Goal: Task Accomplishment & Management: Manage account settings

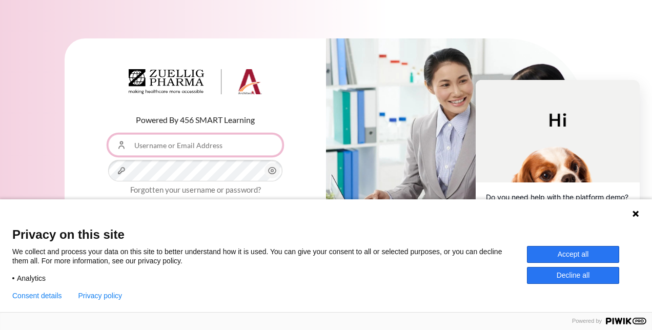
click at [197, 149] on input "Username or Email Address" at bounding box center [195, 145] width 174 height 22
click at [215, 149] on input "Username or Email Address" at bounding box center [195, 145] width 174 height 22
type input "[EMAIL_ADDRESS][DOMAIN_NAME]"
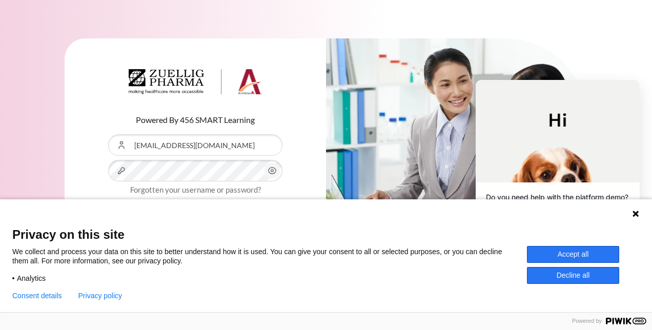
click at [559, 254] on button "Accept all" at bounding box center [573, 254] width 92 height 17
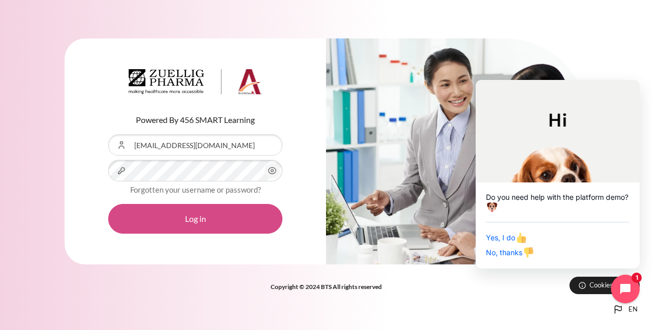
click at [225, 222] on button "Log in" at bounding box center [195, 219] width 174 height 30
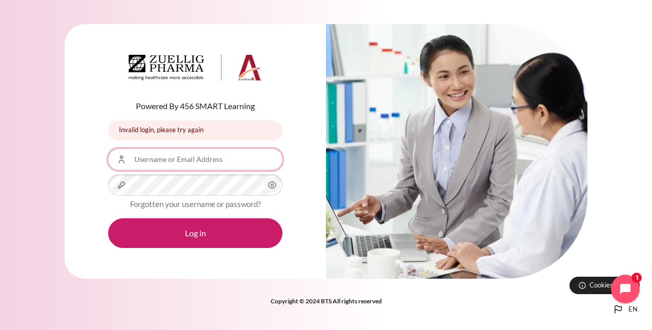
click at [183, 167] on input "Username or Email Address" at bounding box center [195, 160] width 174 height 22
type input "ttbdoan@zuelligpharma.com"
click at [275, 184] on icon "Content" at bounding box center [272, 185] width 12 height 12
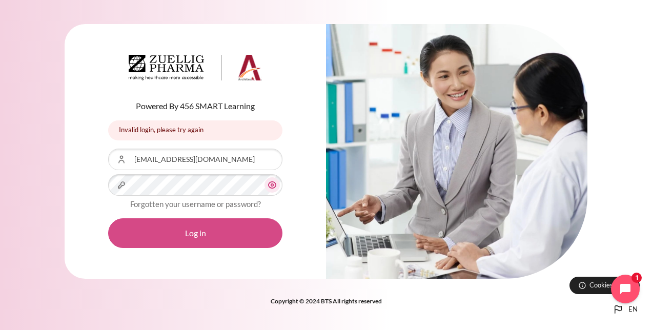
click at [207, 230] on button "Log in" at bounding box center [195, 234] width 174 height 30
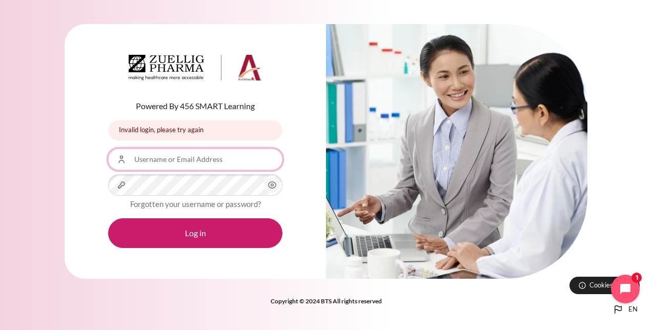
click at [200, 157] on input "Username or Email Address" at bounding box center [195, 160] width 174 height 22
type input "ttbdoan@zuelligpharma.com"
click at [220, 205] on link "Forgotten your username or password?" at bounding box center [195, 204] width 131 height 9
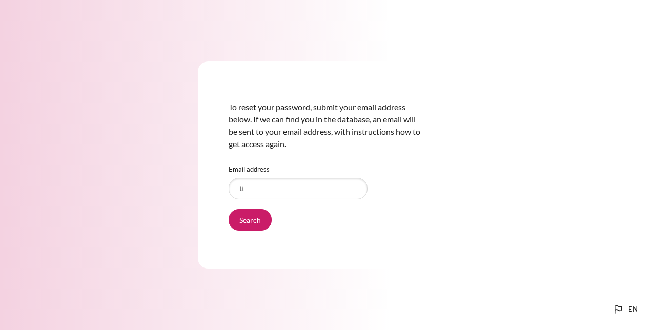
type input "ttbdoan@zuelligpharma.com"
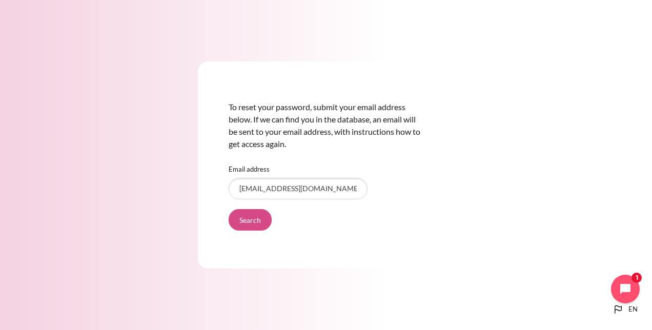
click at [255, 221] on input "Search" at bounding box center [250, 220] width 43 height 22
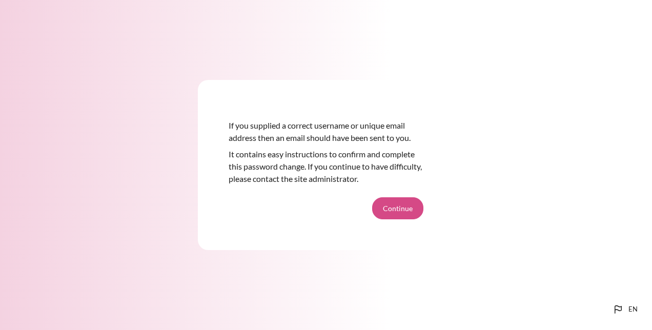
click at [397, 210] on button "Continue" at bounding box center [397, 208] width 51 height 22
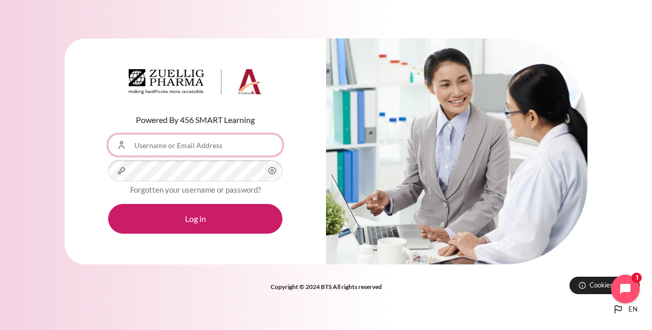
click at [196, 149] on input "Username or Email Address" at bounding box center [195, 145] width 174 height 22
click at [88, 158] on div "Powered By 456 SMART Learning Username or Email Address Password Forgotten your…" at bounding box center [196, 151] width 262 height 227
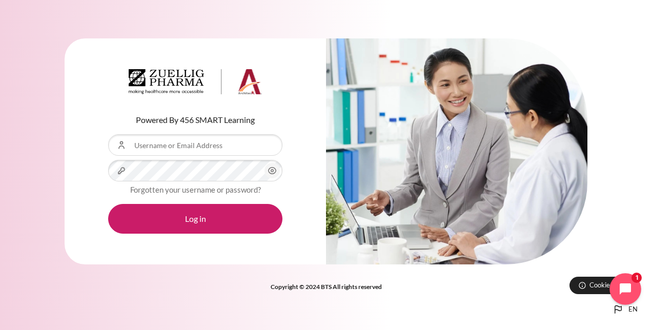
click at [617, 276] on button "Open chat widget" at bounding box center [626, 289] width 32 height 32
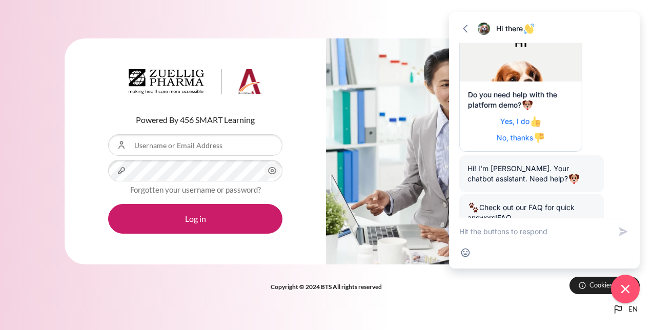
scroll to position [140, 0]
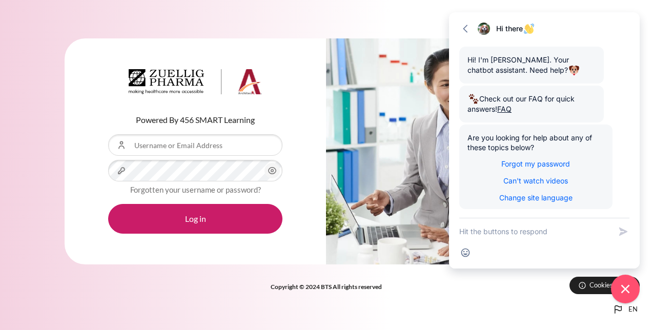
scroll to position [140, 0]
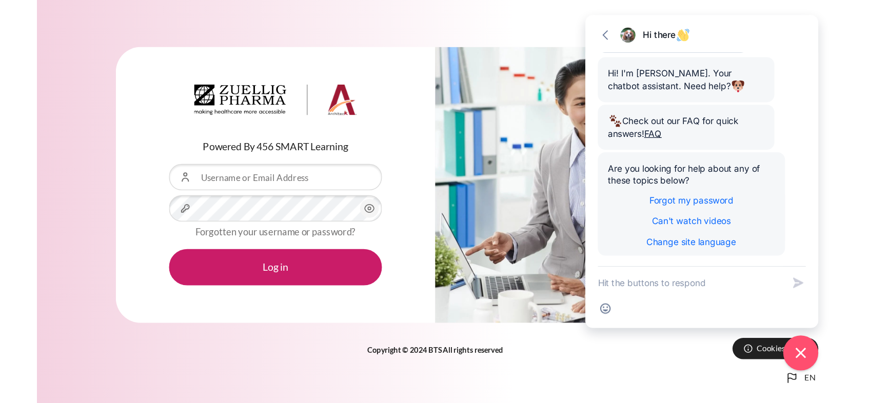
scroll to position [140, 0]
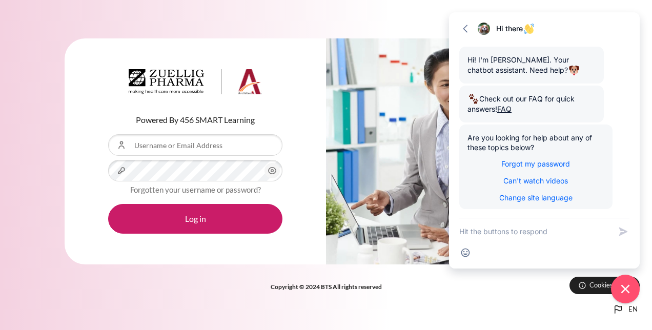
click at [434, 299] on div "Powered By 456 SMART Learning Username or Email Address Password Forgotten your…" at bounding box center [326, 166] width 652 height 286
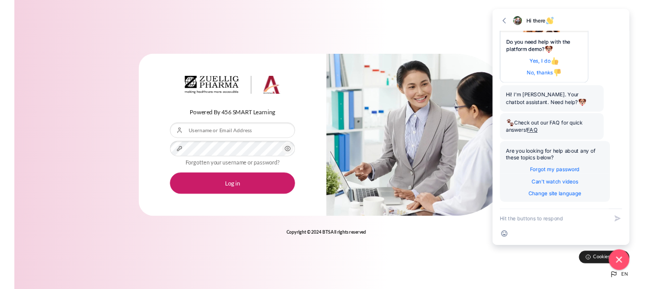
scroll to position [68, 0]
